Goal: Find specific page/section: Find specific page/section

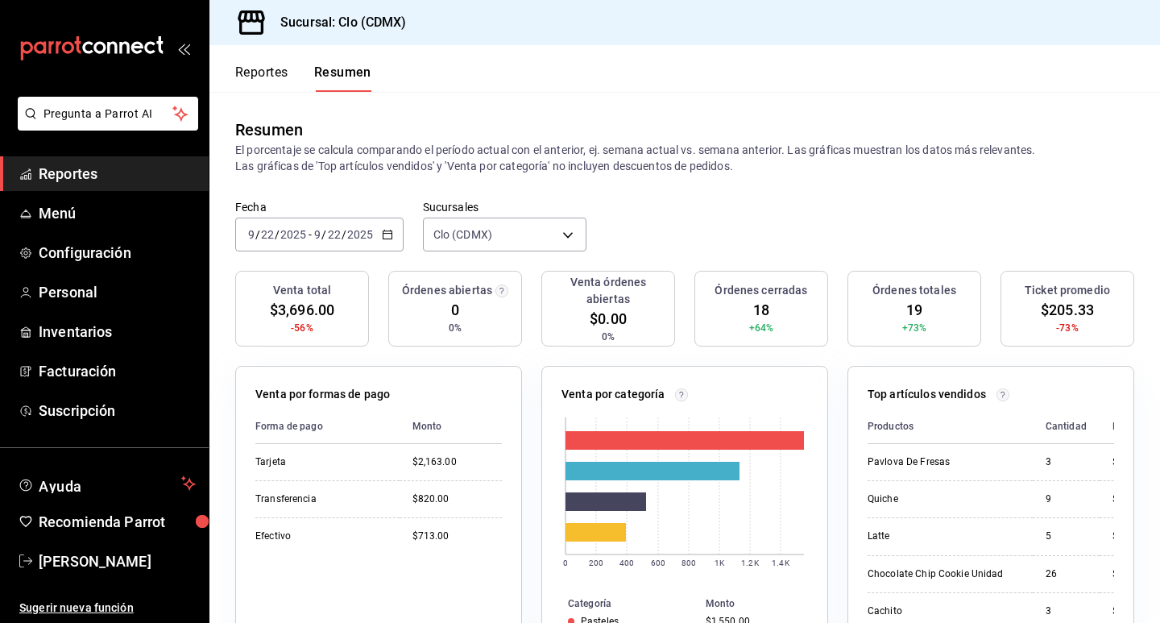
click at [347, 230] on input "2025" at bounding box center [359, 234] width 27 height 13
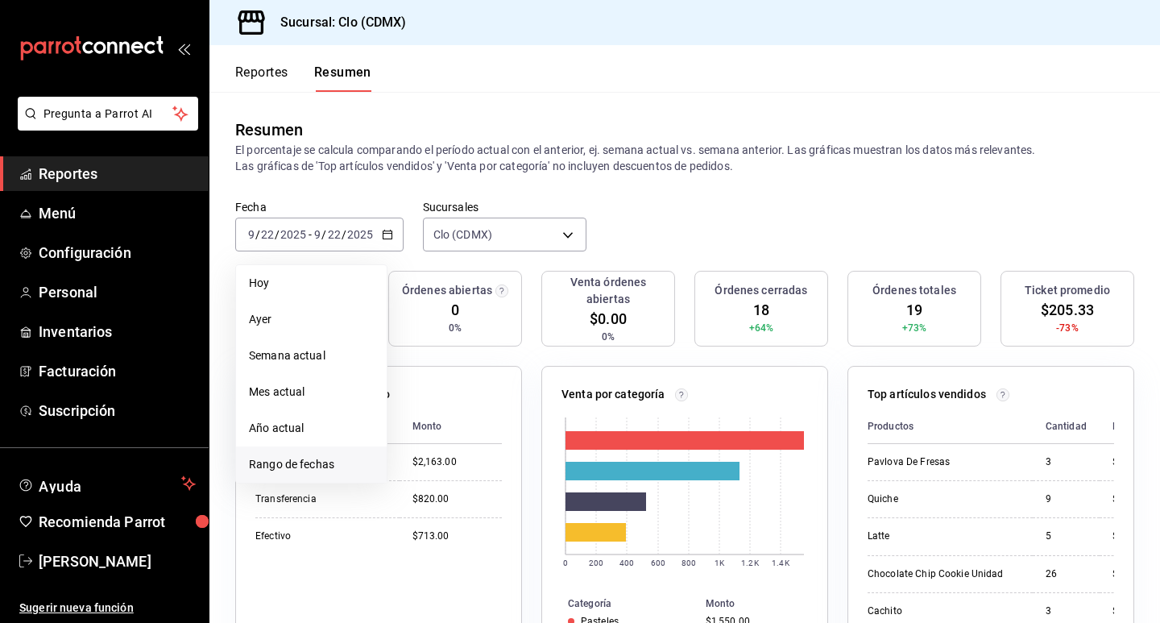
click at [303, 467] on span "Rango de fechas" at bounding box center [311, 464] width 125 height 17
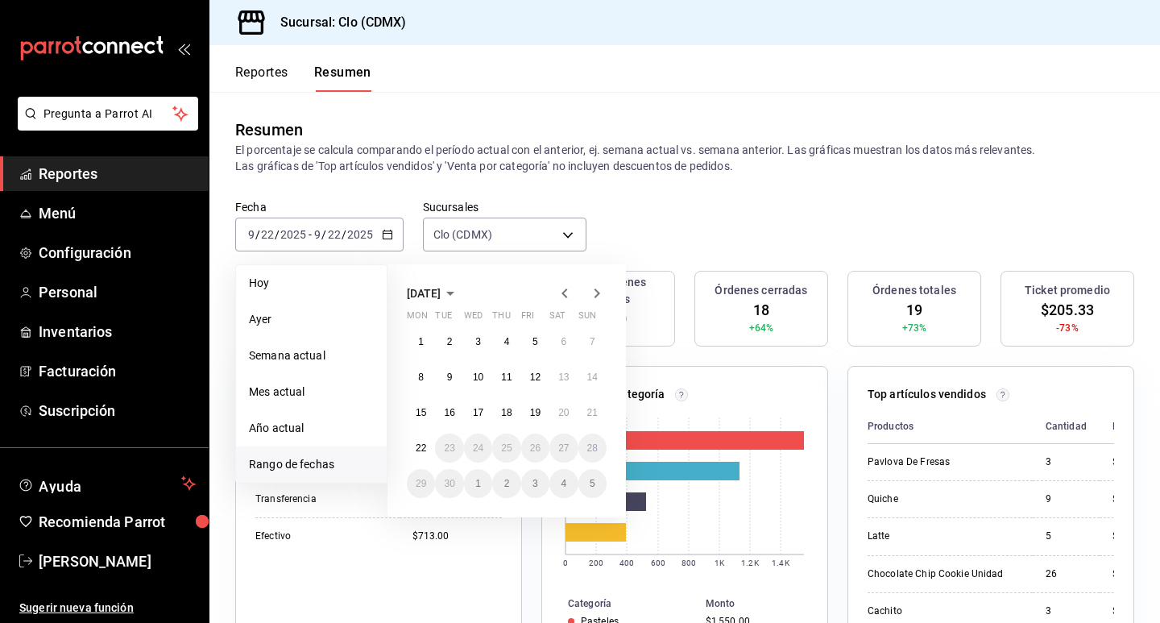
click at [568, 294] on icon "button" at bounding box center [564, 293] width 19 height 19
click at [534, 341] on abbr "1" at bounding box center [536, 341] width 6 height 11
click at [589, 490] on button "31" at bounding box center [592, 483] width 28 height 29
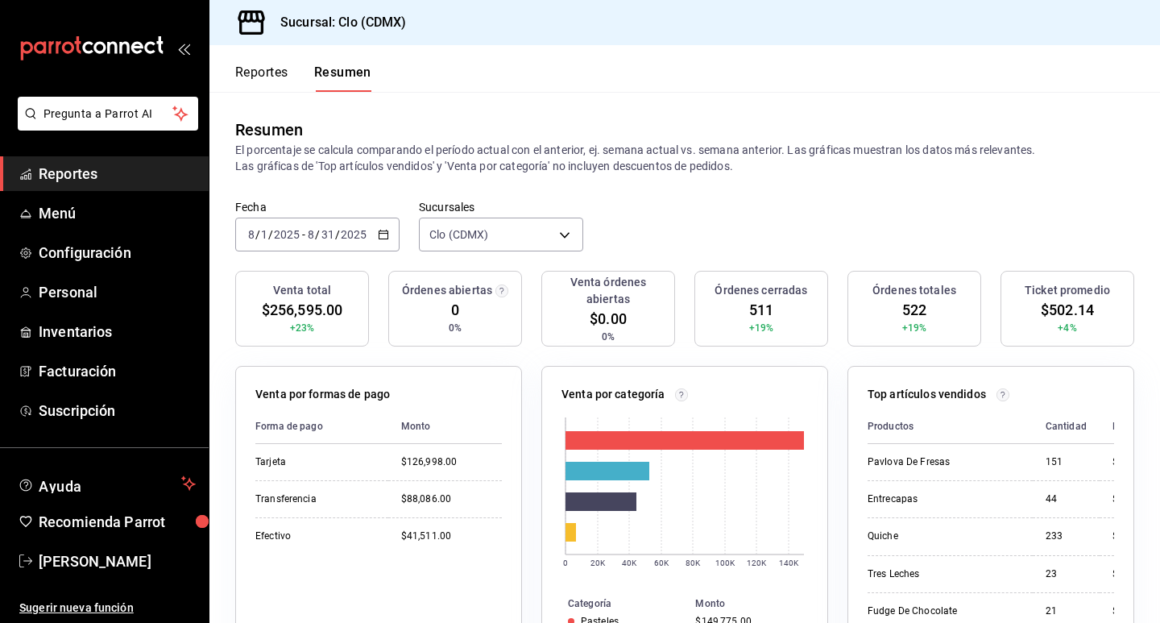
click at [385, 231] on icon "button" at bounding box center [383, 234] width 11 height 11
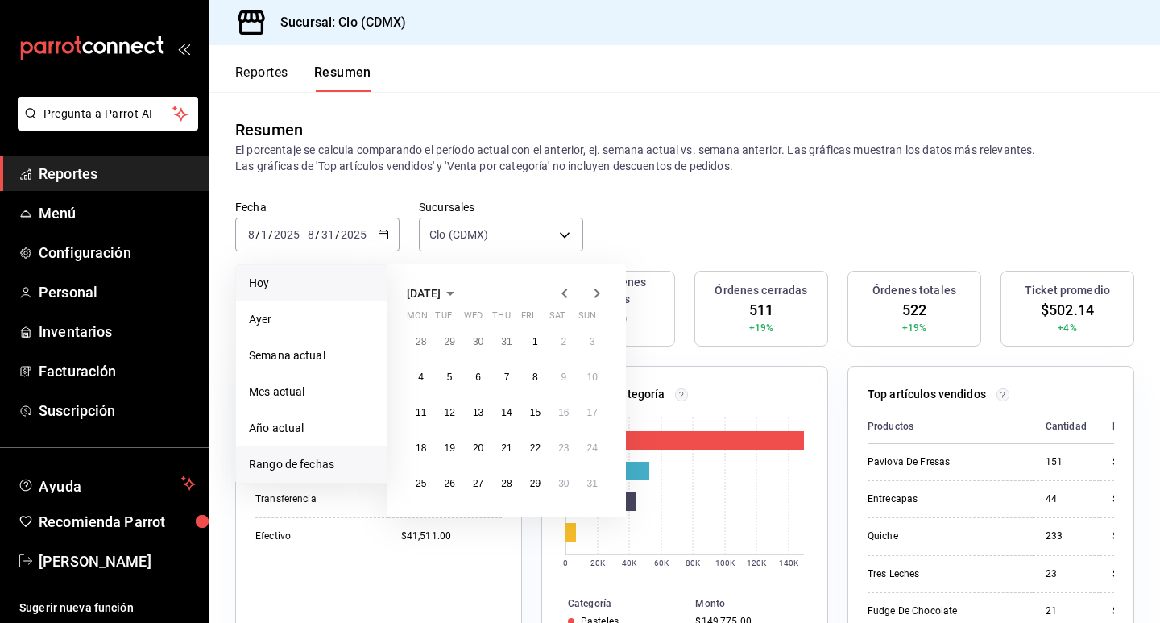
click at [359, 278] on span "Hoy" at bounding box center [311, 283] width 125 height 17
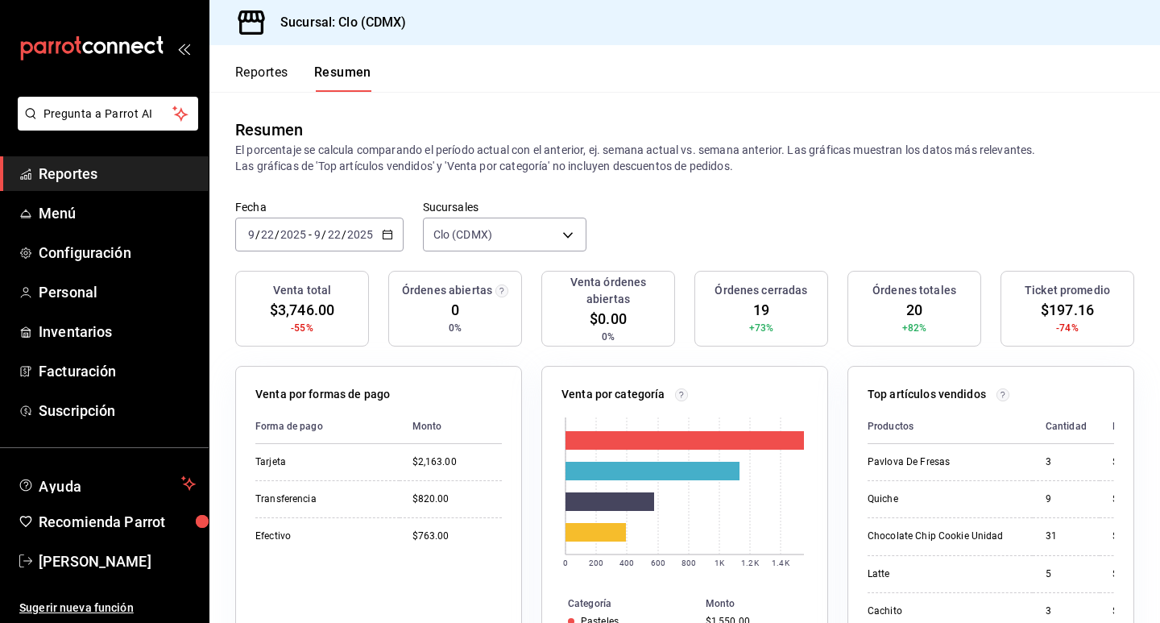
click at [256, 77] on button "Reportes" at bounding box center [261, 77] width 53 height 27
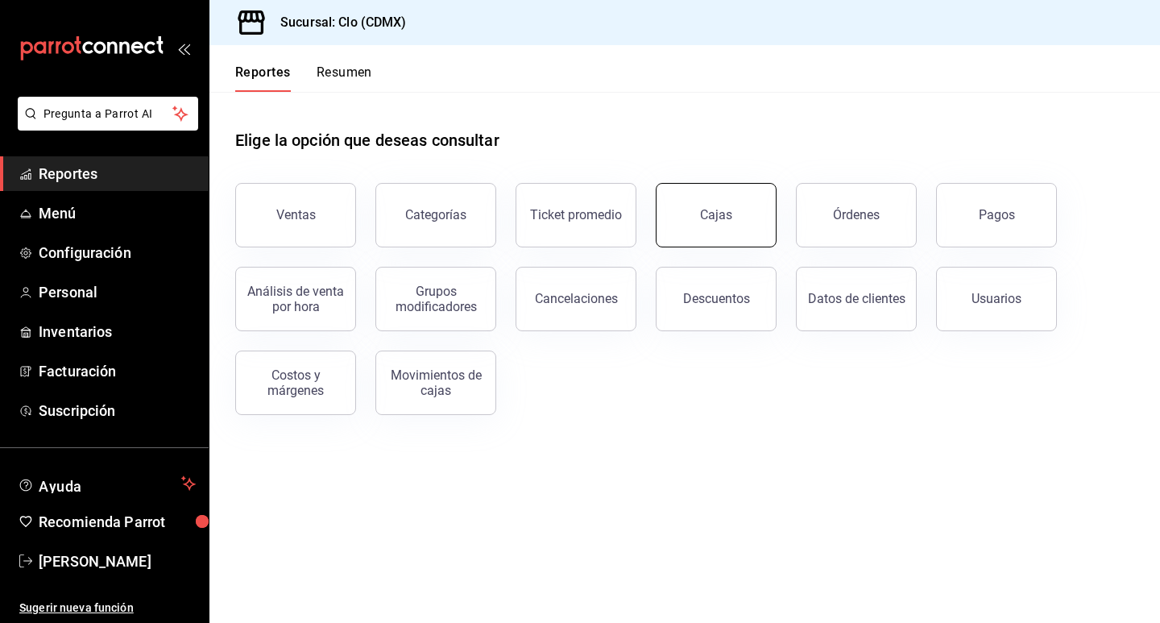
click at [736, 227] on link "Cajas" at bounding box center [716, 215] width 121 height 64
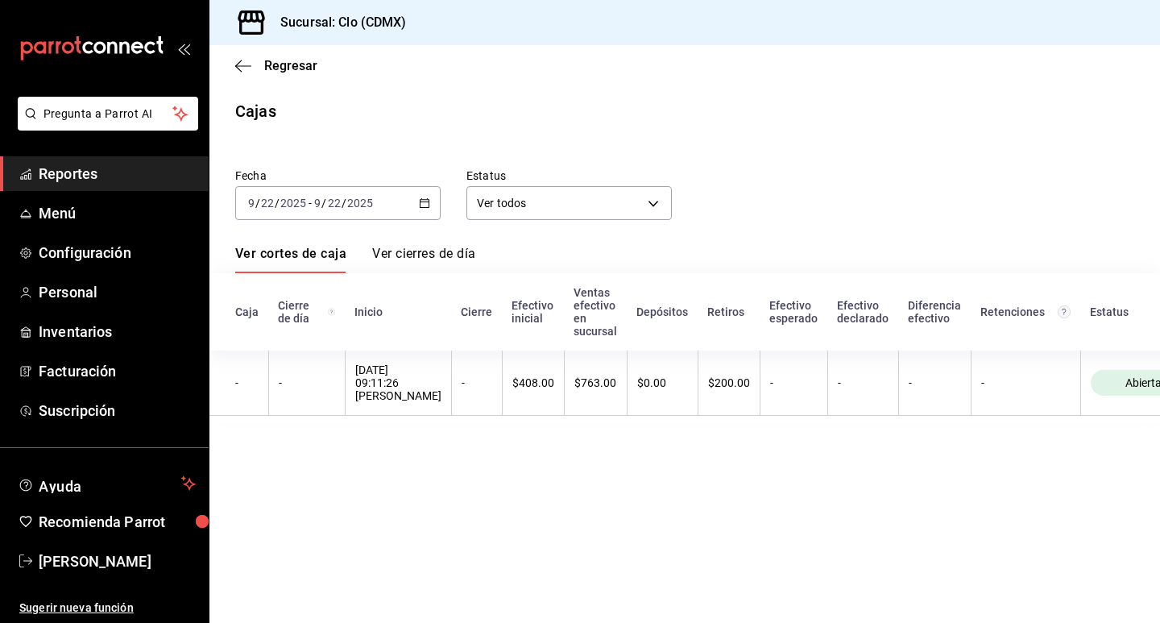
click at [243, 75] on div "Regresar" at bounding box center [684, 65] width 951 height 41
click at [243, 60] on icon "button" at bounding box center [243, 66] width 16 height 15
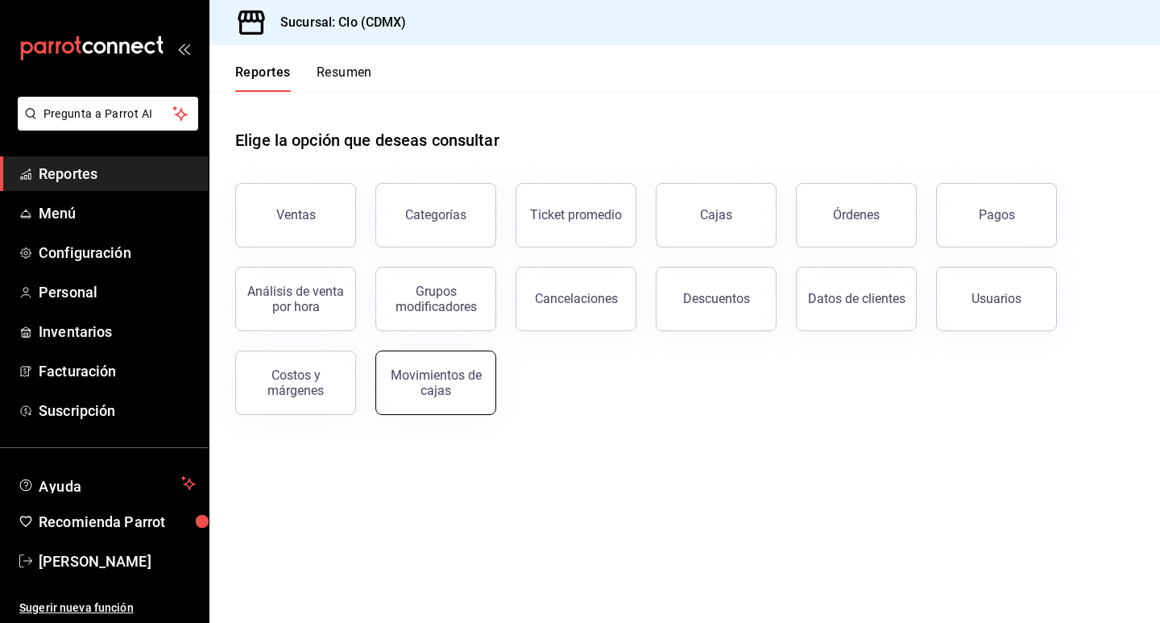
click at [419, 383] on div "Movimientos de cajas" at bounding box center [436, 382] width 100 height 31
